Goal: Information Seeking & Learning: Learn about a topic

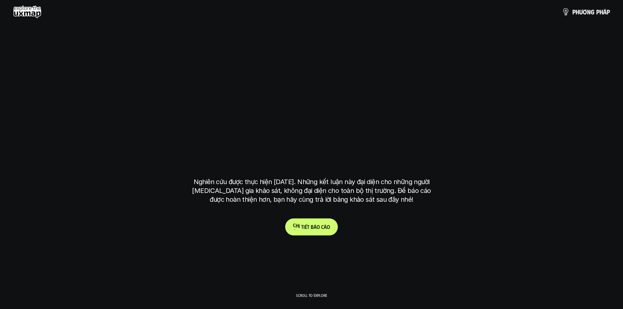
click at [318, 230] on link "C h i t i ế t b á o c á o" at bounding box center [311, 227] width 53 height 17
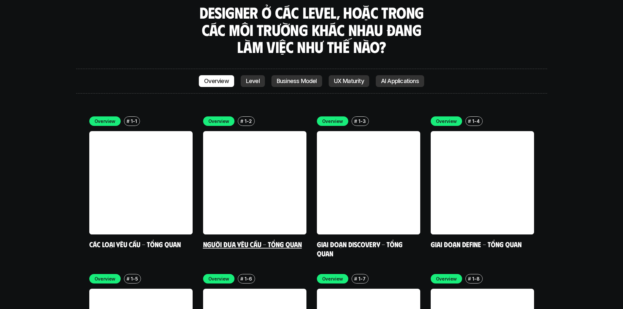
scroll to position [1887, 0]
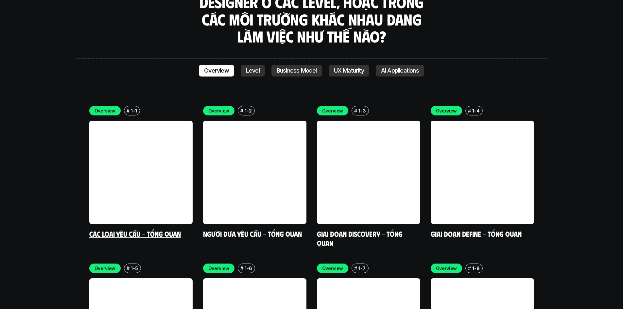
click at [137, 141] on link at bounding box center [140, 172] width 103 height 103
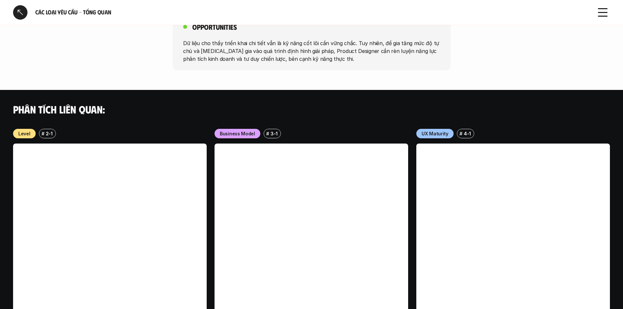
scroll to position [636, 0]
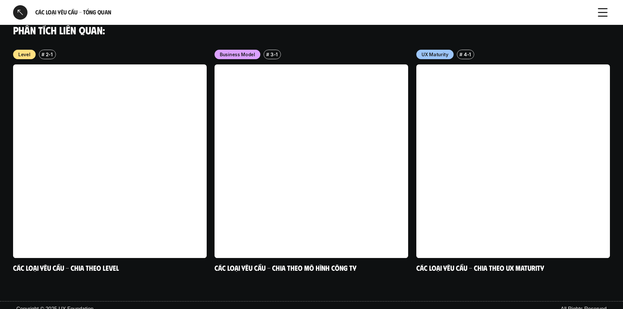
click at [23, 12] on div at bounding box center [20, 12] width 14 height 14
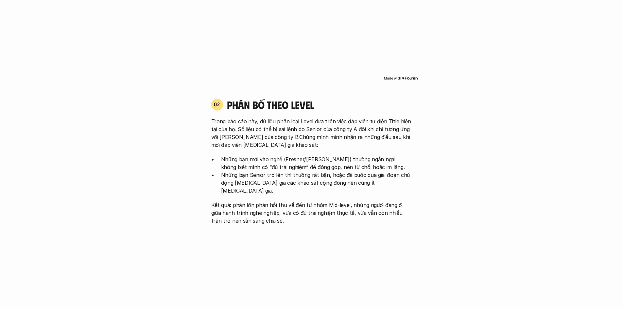
scroll to position [1918, 0]
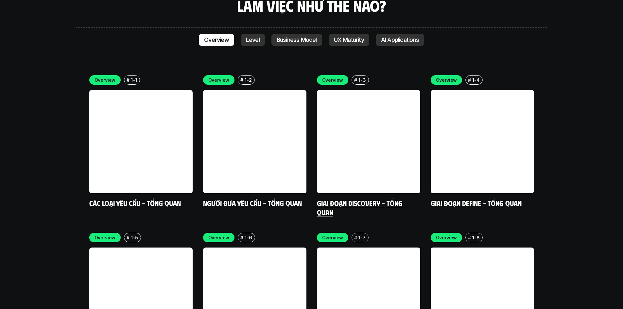
click at [387, 199] on link "Giai đoạn Discovery - Tổng quan" at bounding box center [360, 208] width 87 height 18
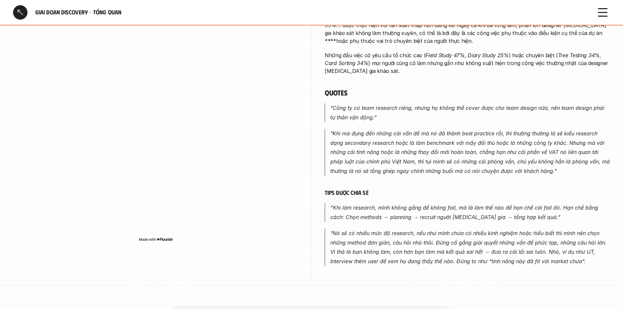
scroll to position [327, 0]
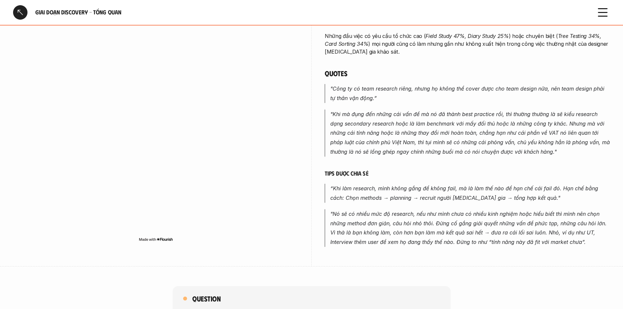
click at [24, 15] on div at bounding box center [20, 12] width 14 height 14
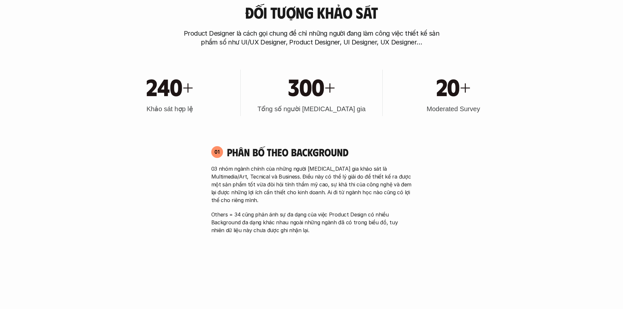
scroll to position [425, 0]
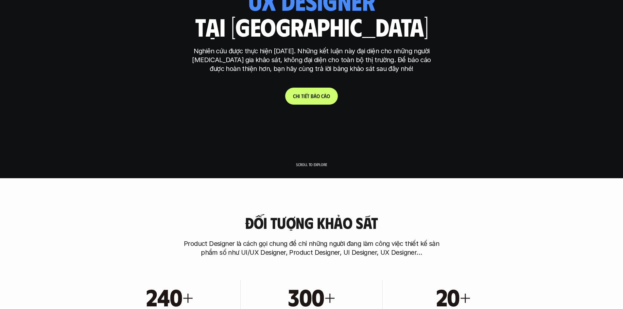
scroll to position [0, 0]
